Goal: Obtain resource: Download file/media

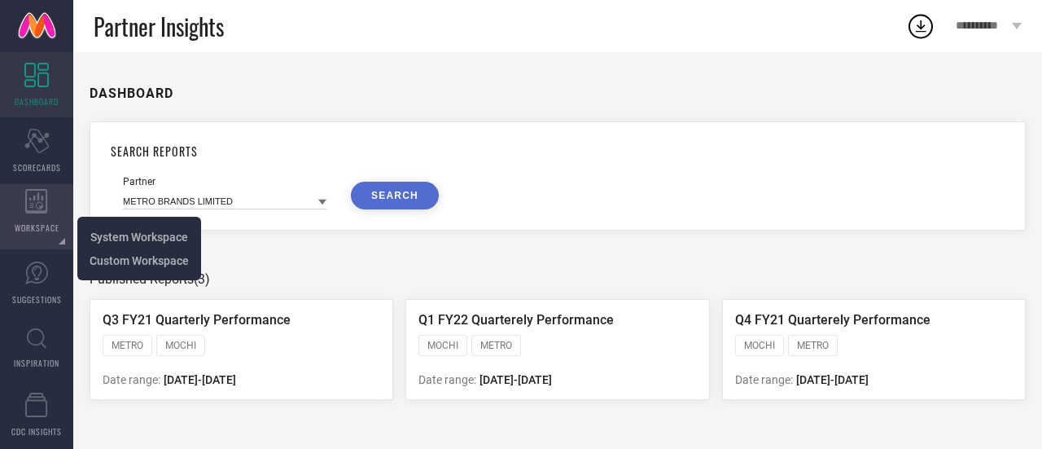
click at [24, 211] on div "WORKSPACE" at bounding box center [36, 216] width 73 height 65
click at [135, 231] on span "System Workspace" at bounding box center [139, 236] width 98 height 13
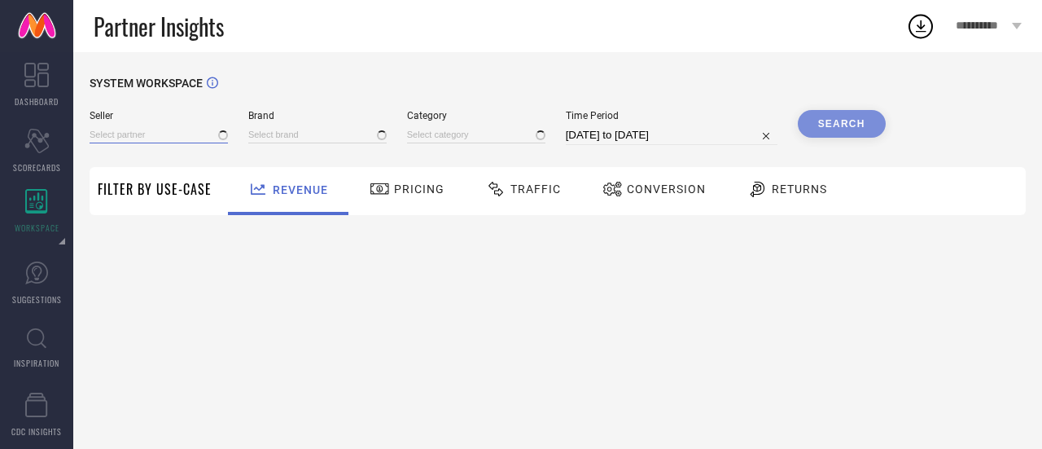
type input "1 STOP FASHION"
type input "All"
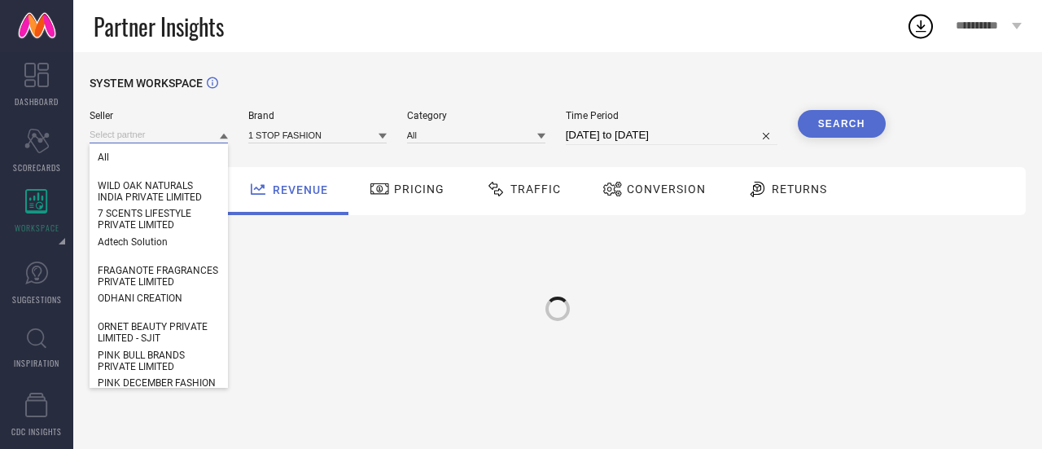
click at [182, 138] on input at bounding box center [159, 134] width 138 height 17
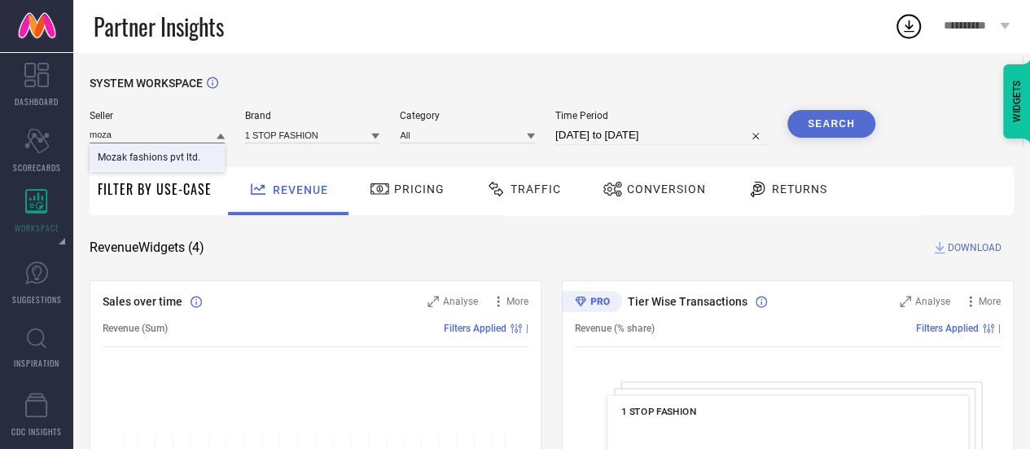
type input "moza"
click at [189, 155] on span "Mozak fashions pvt ltd." at bounding box center [149, 156] width 103 height 11
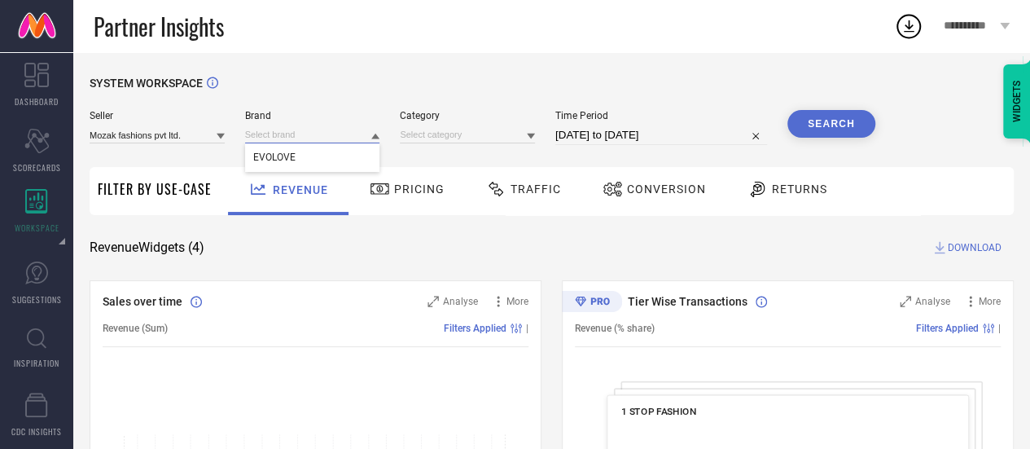
click at [280, 134] on input at bounding box center [312, 134] width 135 height 17
click at [304, 142] on input at bounding box center [312, 134] width 135 height 17
click at [317, 154] on div "EVOLOVE" at bounding box center [312, 157] width 135 height 28
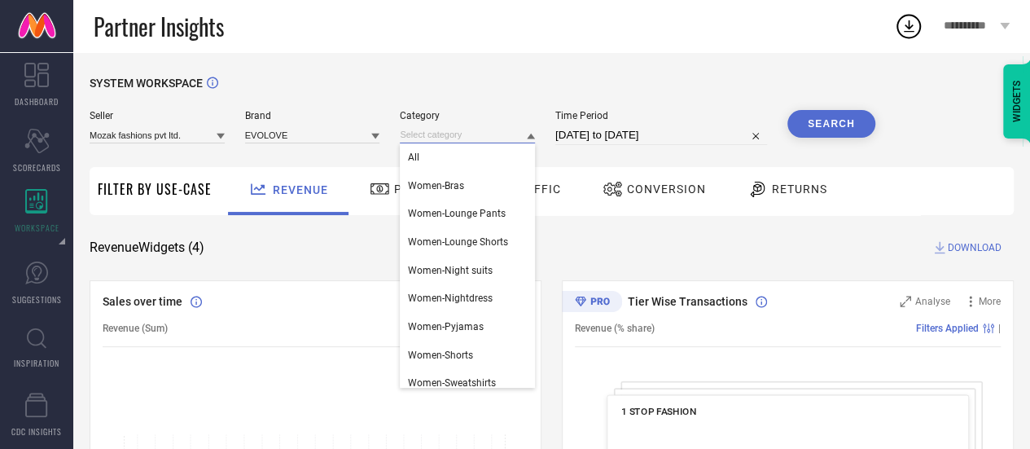
click at [431, 135] on input at bounding box center [467, 134] width 135 height 17
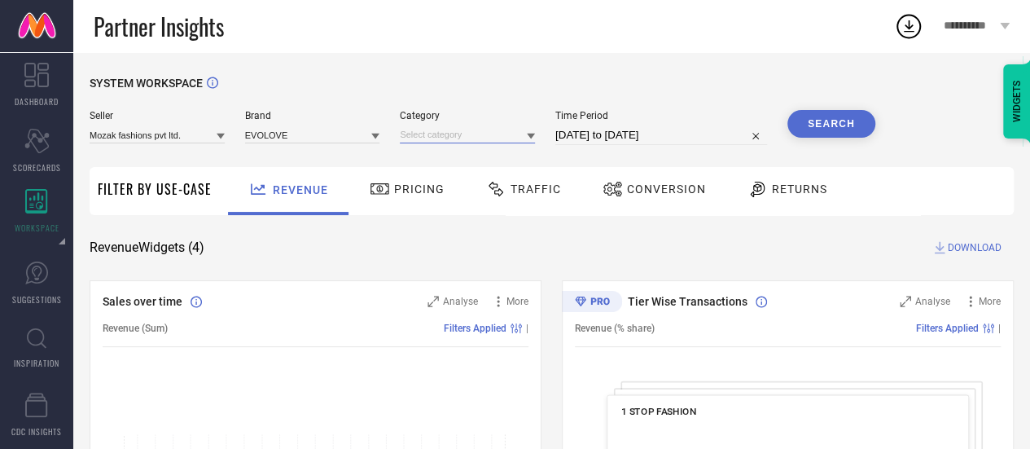
click at [440, 133] on input at bounding box center [467, 134] width 135 height 17
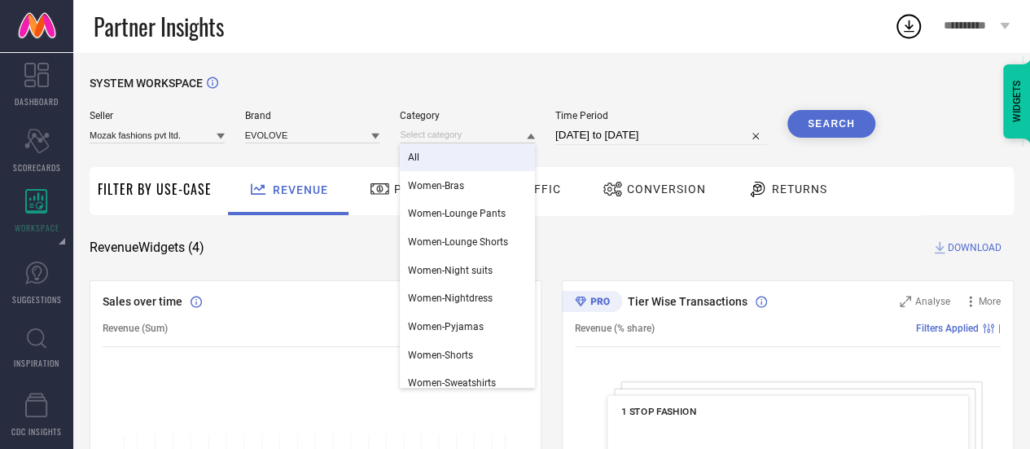
click at [449, 152] on div "All" at bounding box center [467, 157] width 135 height 28
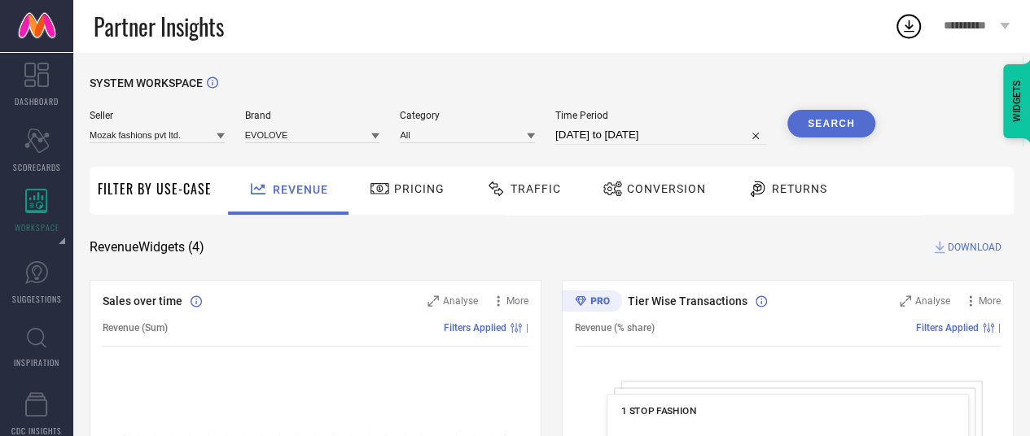
select select "8"
select select "2025"
select select "9"
select select "2025"
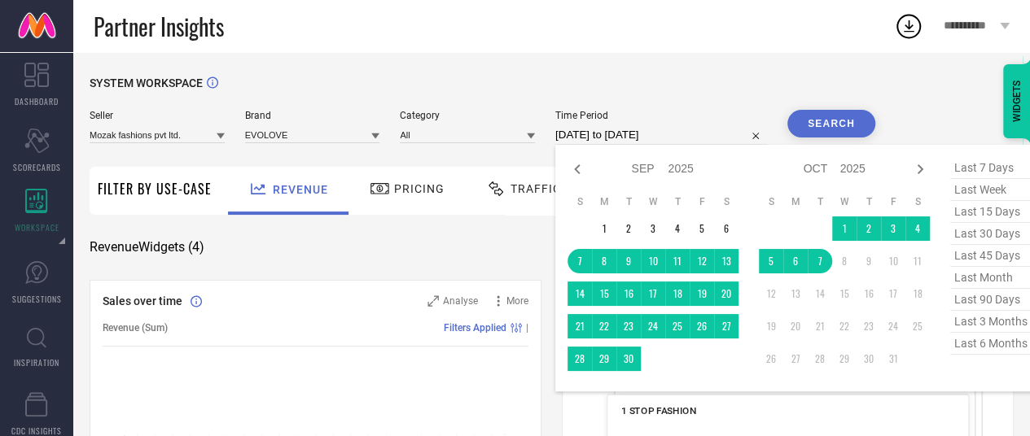
click at [633, 142] on input "[DATE] to [DATE]" at bounding box center [661, 135] width 212 height 20
click at [989, 323] on span "last 3 months" at bounding box center [990, 322] width 81 height 22
type input "[DATE] to [DATE]"
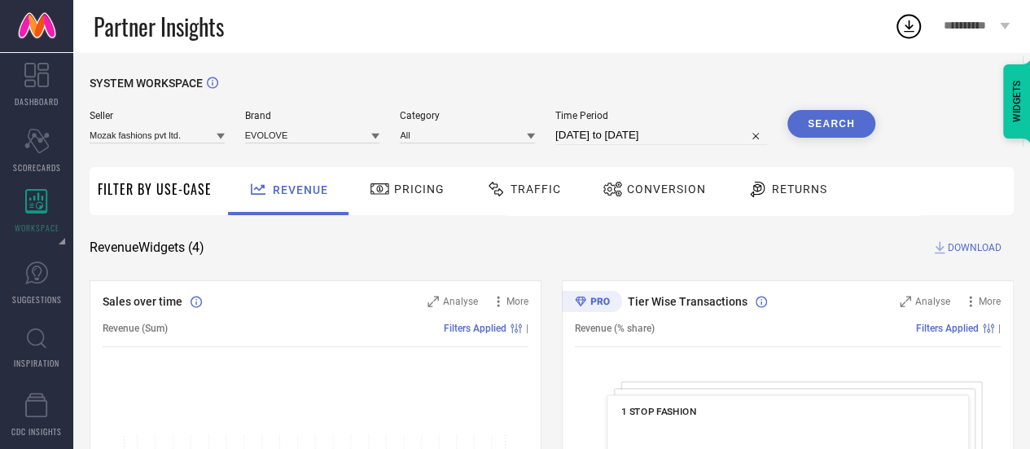
click at [839, 126] on button "Search" at bounding box center [831, 124] width 88 height 28
click at [843, 139] on div "Search" at bounding box center [831, 127] width 88 height 35
click at [672, 188] on span "Conversion" at bounding box center [666, 188] width 79 height 13
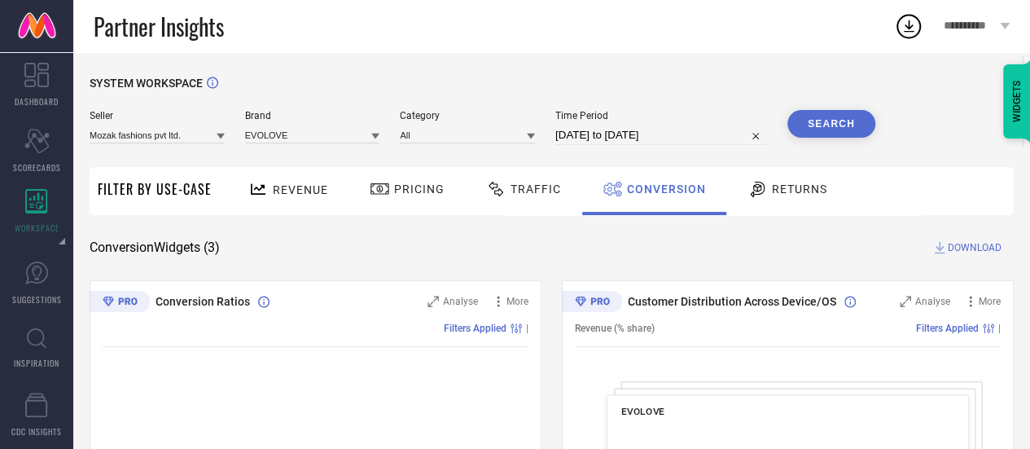
click at [839, 131] on button "Search" at bounding box center [831, 124] width 88 height 28
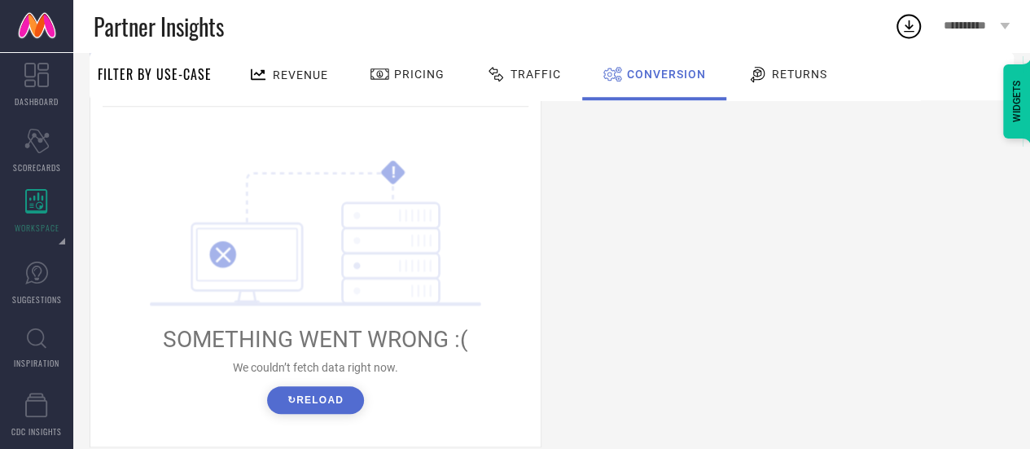
scroll to position [690, 0]
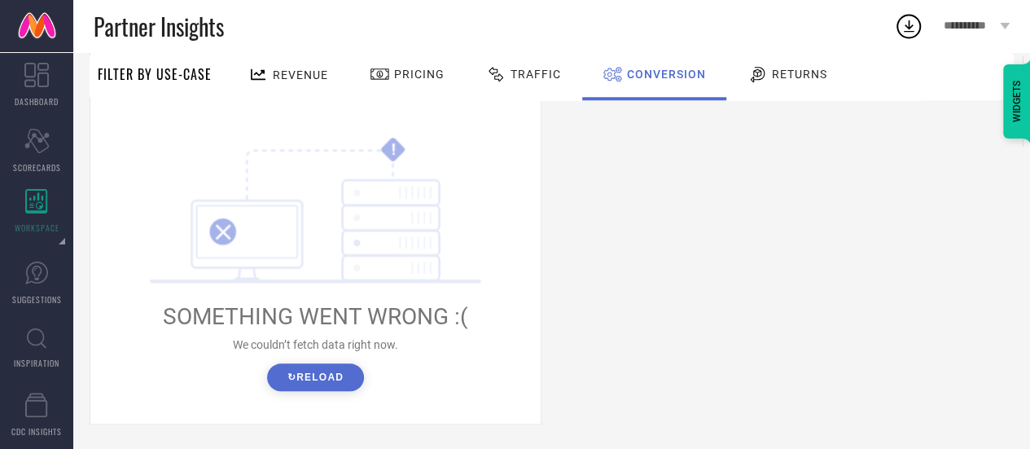
click at [340, 387] on button "↻ Reload" at bounding box center [315, 377] width 97 height 28
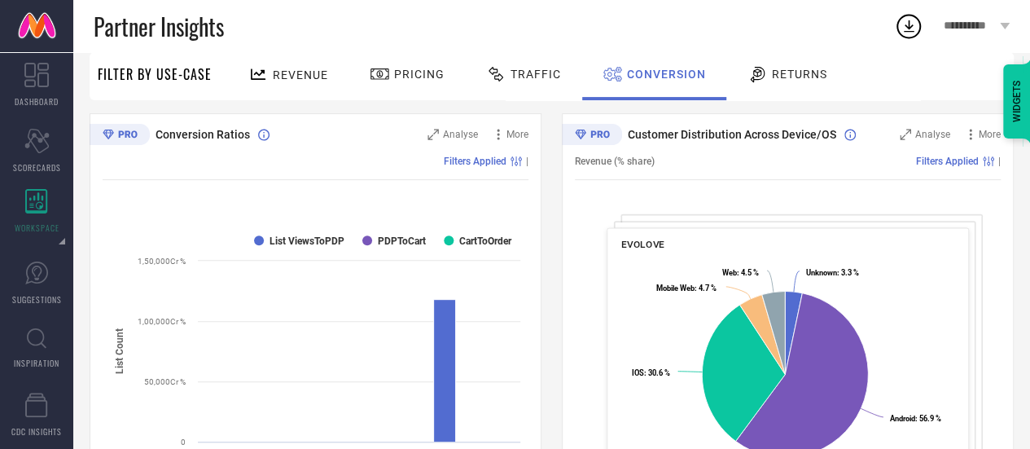
scroll to position [0, 0]
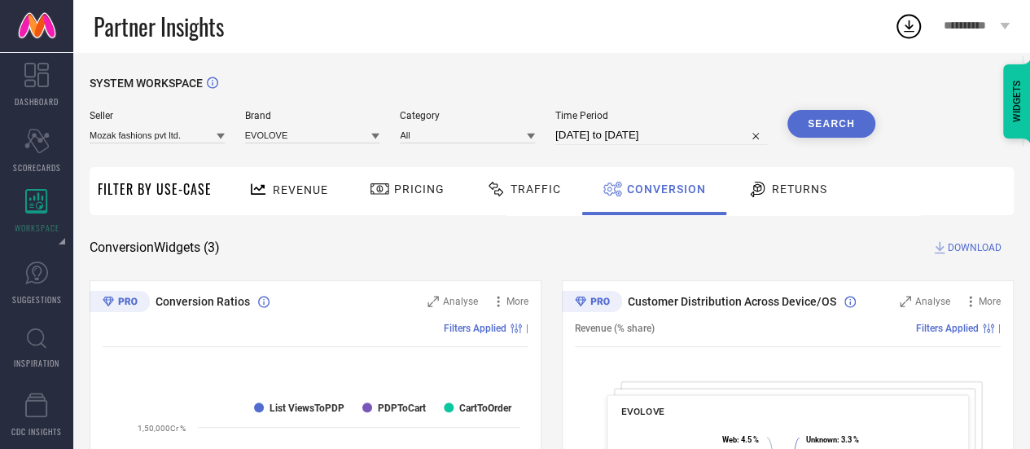
click at [961, 246] on span "DOWNLOAD" at bounding box center [975, 247] width 54 height 16
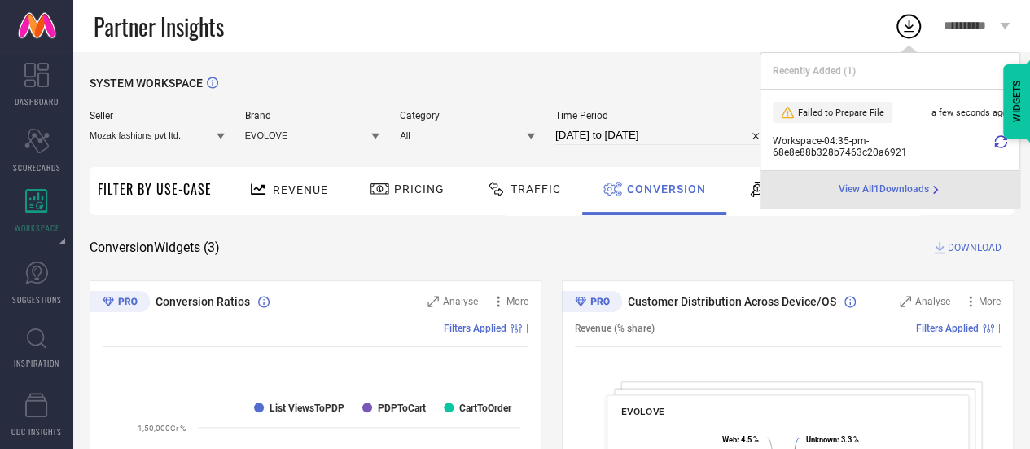
click at [858, 153] on span "Workspace - 04:35-pm - 68e8e88b328b7463c20a6921" at bounding box center [881, 146] width 217 height 23
click at [907, 156] on span "Workspace - 04:35-pm - 68e8e88b328b7463c20a6921" at bounding box center [881, 146] width 217 height 23
click at [895, 195] on span "View All 1 Downloads" at bounding box center [884, 189] width 90 height 13
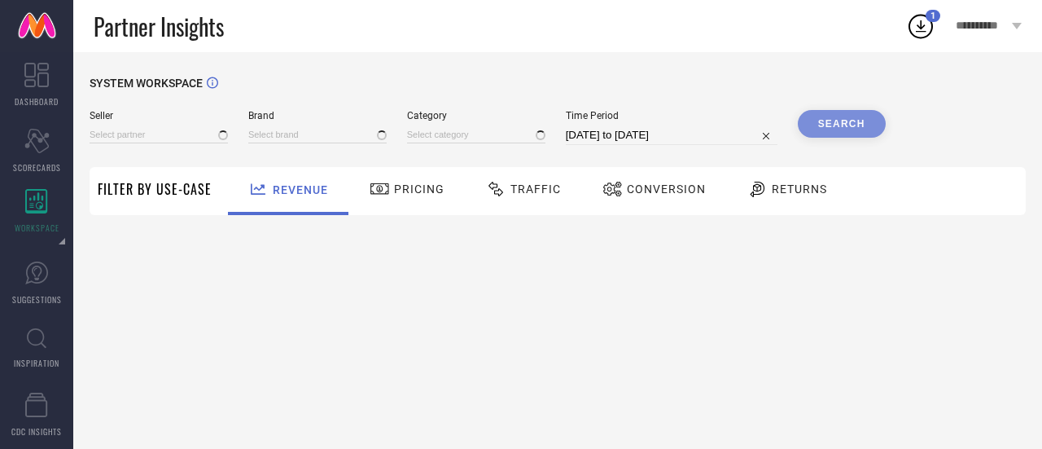
type input "All"
type input "1 STOP FASHION"
type input "All"
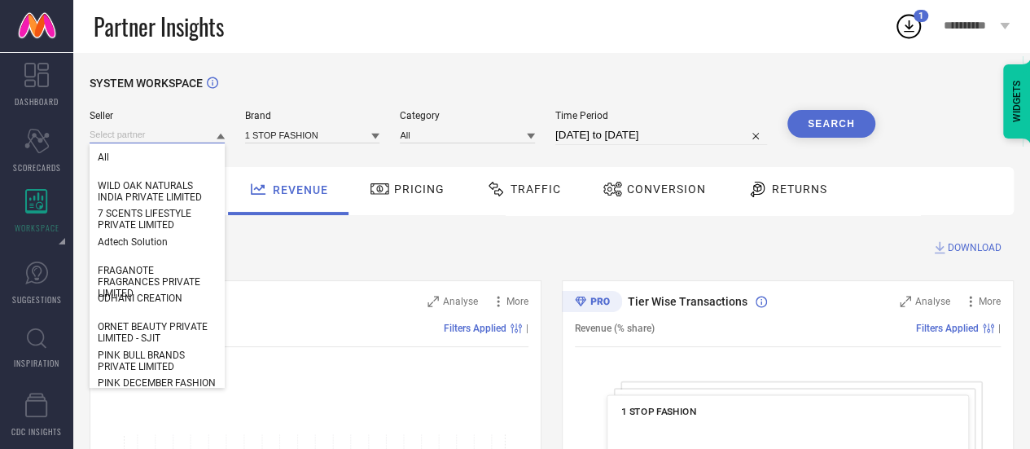
click at [209, 134] on input at bounding box center [157, 134] width 135 height 17
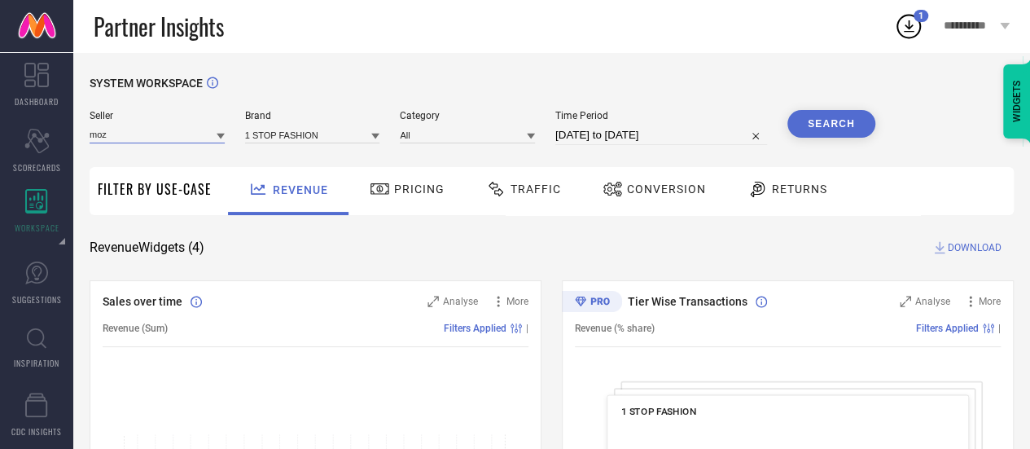
type input "moza"
click at [189, 137] on input "moza" at bounding box center [157, 134] width 135 height 17
click at [199, 161] on div "Mozak fashions pvt ltd." at bounding box center [157, 157] width 135 height 28
click at [269, 142] on input at bounding box center [312, 134] width 135 height 17
click at [300, 132] on input at bounding box center [312, 134] width 135 height 17
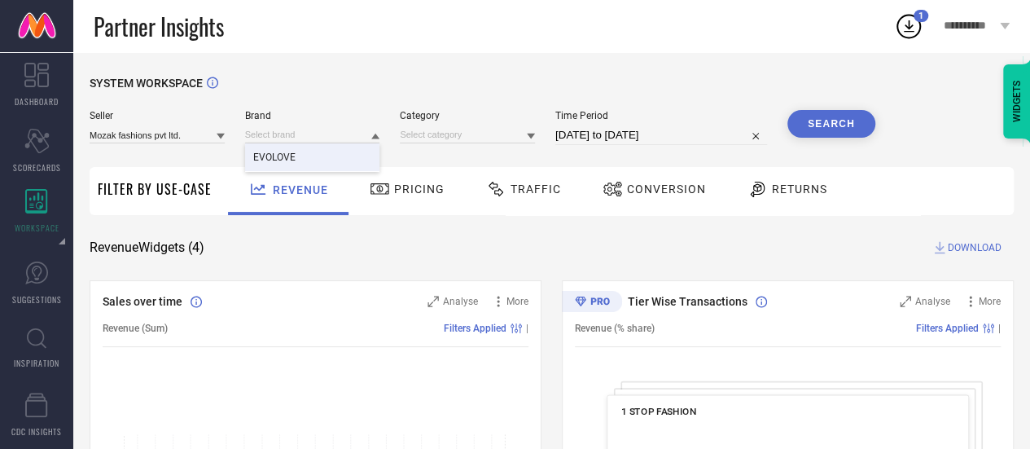
click at [320, 154] on div "EVOLOVE" at bounding box center [312, 157] width 135 height 28
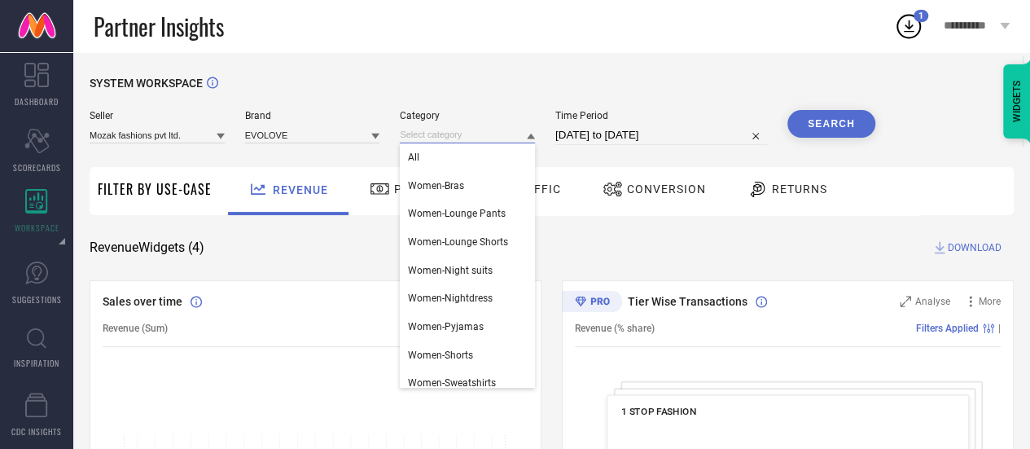
click at [422, 139] on input at bounding box center [467, 134] width 135 height 17
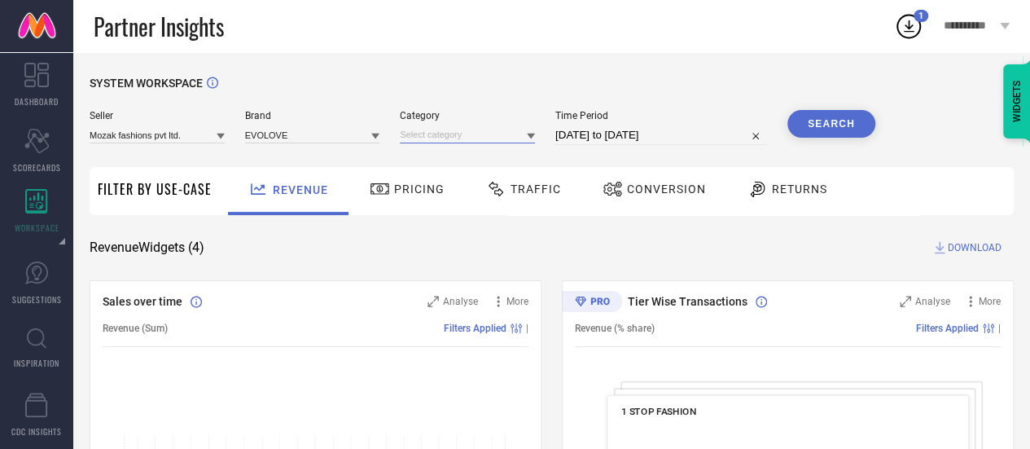
click at [427, 139] on input at bounding box center [467, 134] width 135 height 17
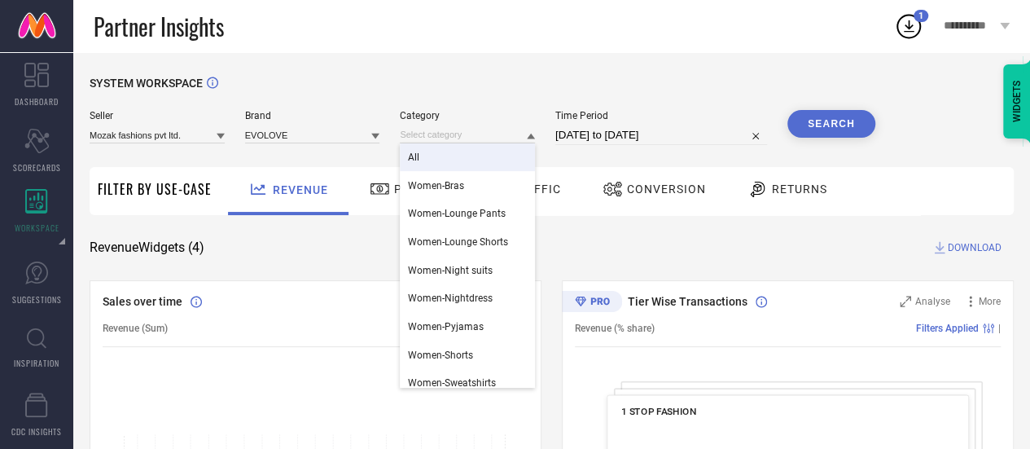
click at [443, 154] on div "All" at bounding box center [467, 157] width 135 height 28
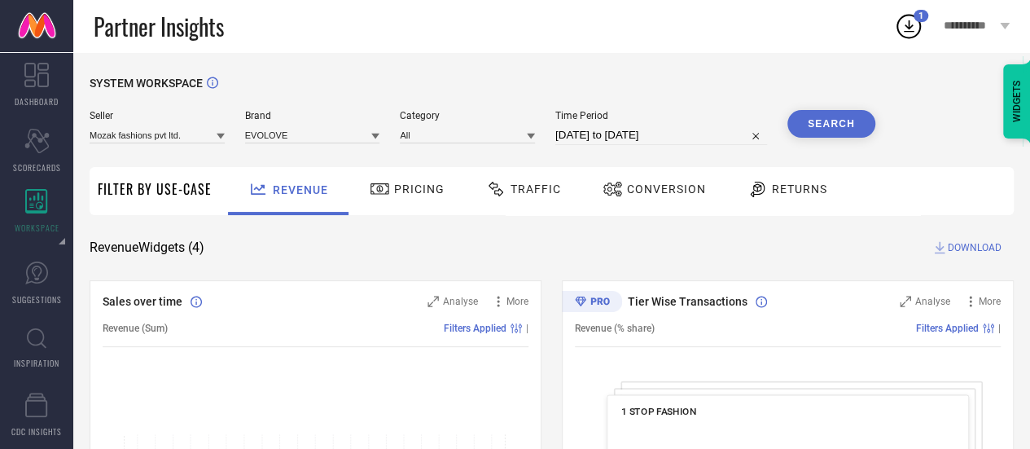
select select "8"
select select "2025"
select select "9"
select select "2025"
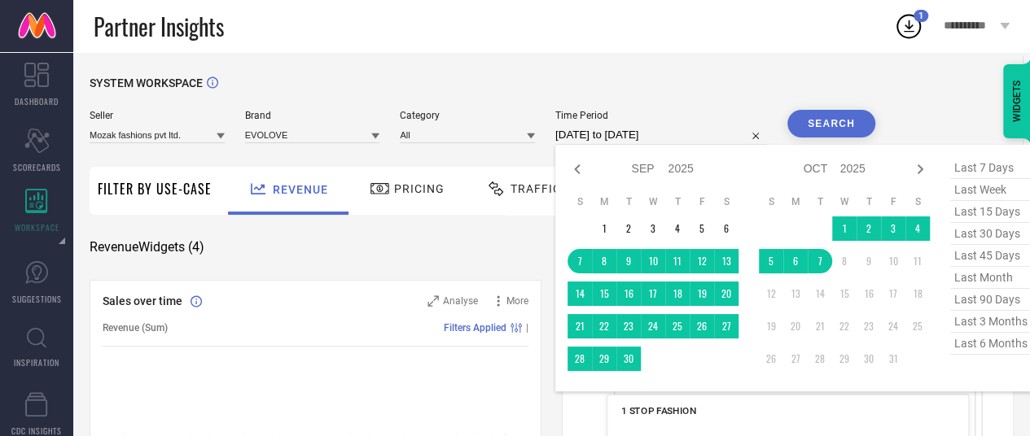
click at [578, 133] on input "[DATE] to [DATE]" at bounding box center [661, 135] width 212 height 20
click at [1003, 328] on span "last 3 months" at bounding box center [990, 322] width 81 height 22
type input "[DATE] to [DATE]"
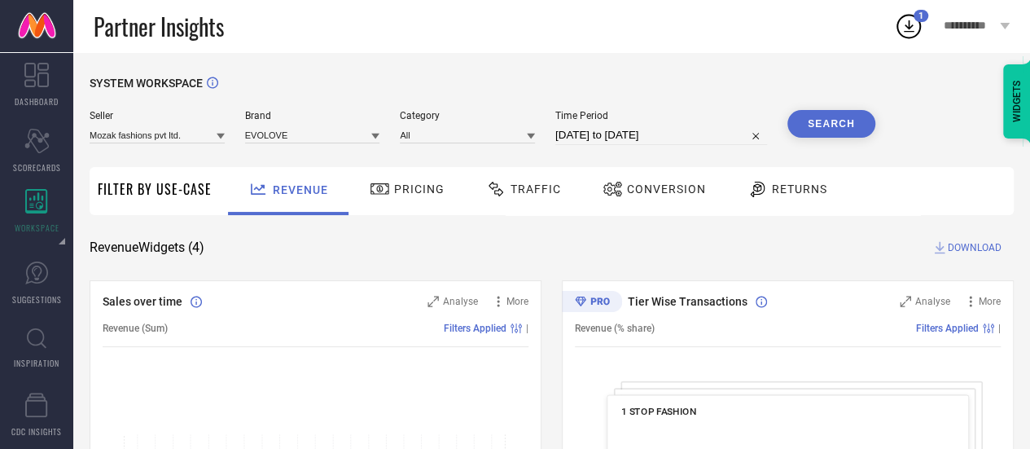
click at [835, 121] on button "Search" at bounding box center [831, 124] width 88 height 28
click at [646, 195] on span "Conversion" at bounding box center [666, 188] width 79 height 13
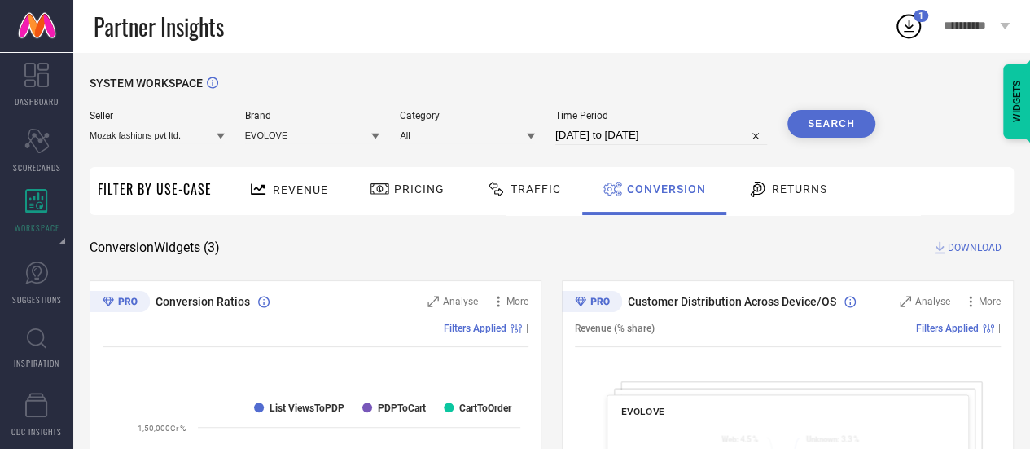
click at [964, 253] on span "DOWNLOAD" at bounding box center [975, 247] width 54 height 16
